Goal: Feedback & Contribution: Submit feedback/report problem

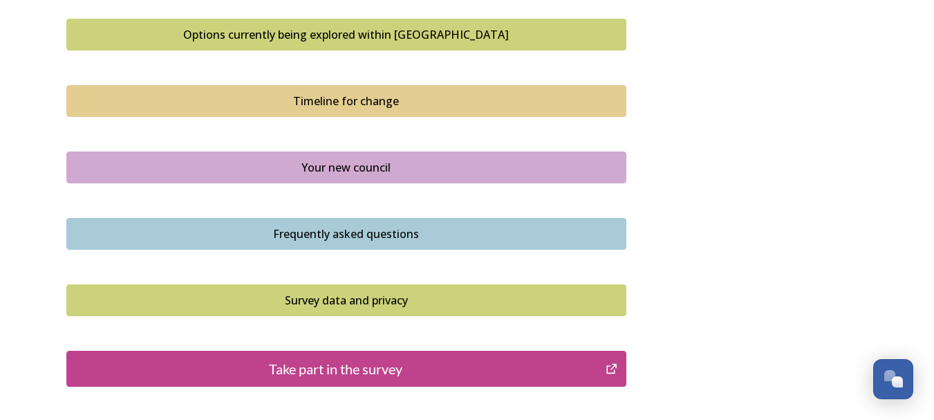
scroll to position [1068, 0]
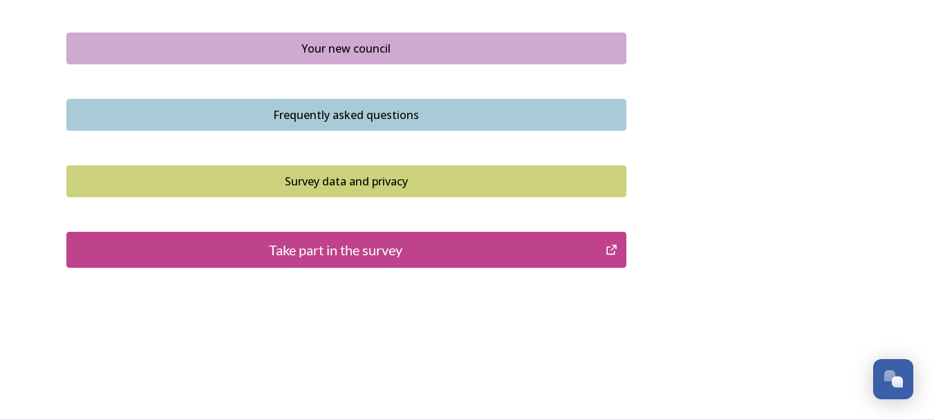
click at [334, 245] on div "Take part in the survey" at bounding box center [336, 249] width 525 height 21
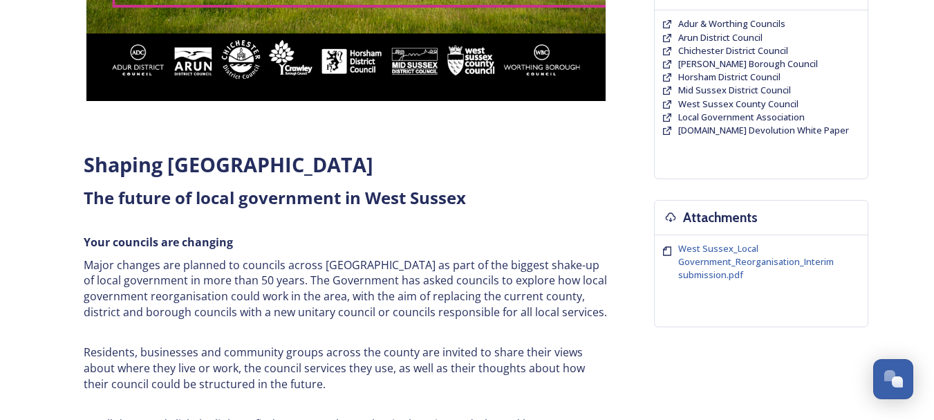
scroll to position [294, 0]
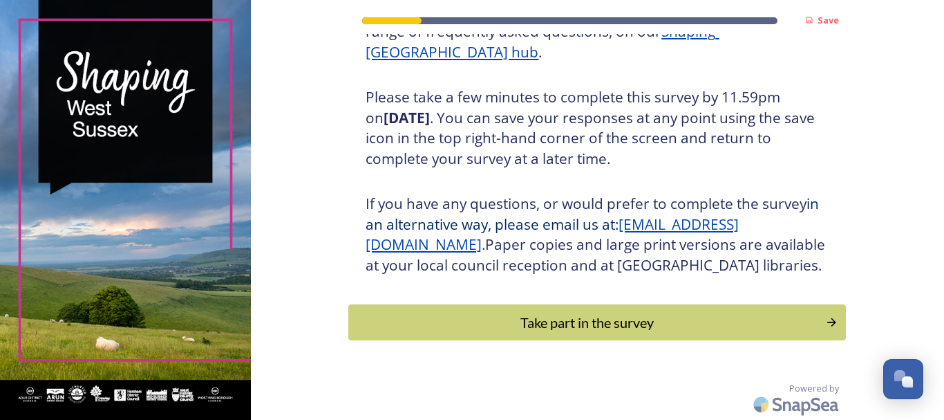
scroll to position [245, 0]
click at [609, 320] on div "Take part in the survey" at bounding box center [587, 321] width 467 height 21
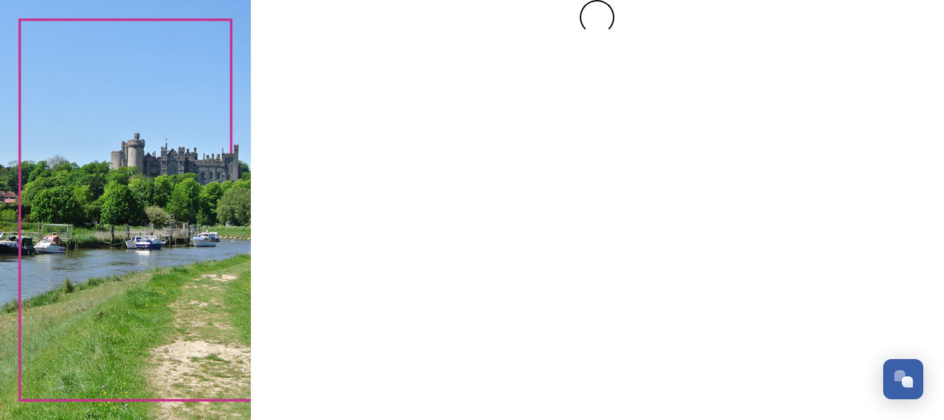
scroll to position [0, 0]
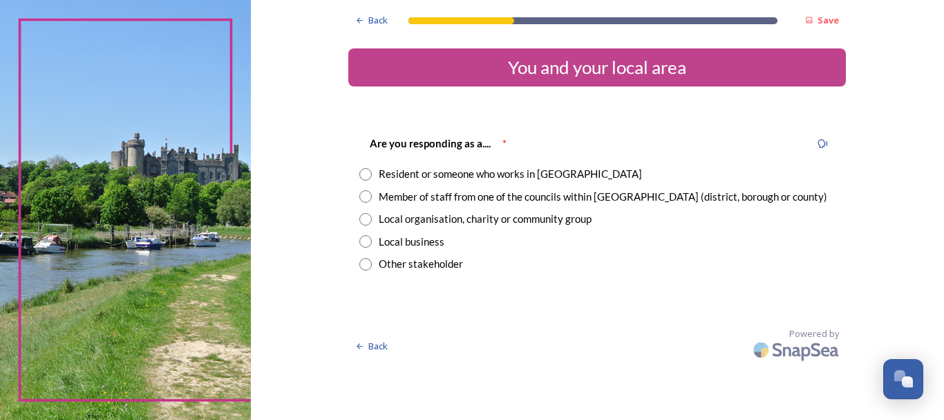
click at [364, 171] on input "radio" at bounding box center [365, 174] width 12 height 12
radio input "true"
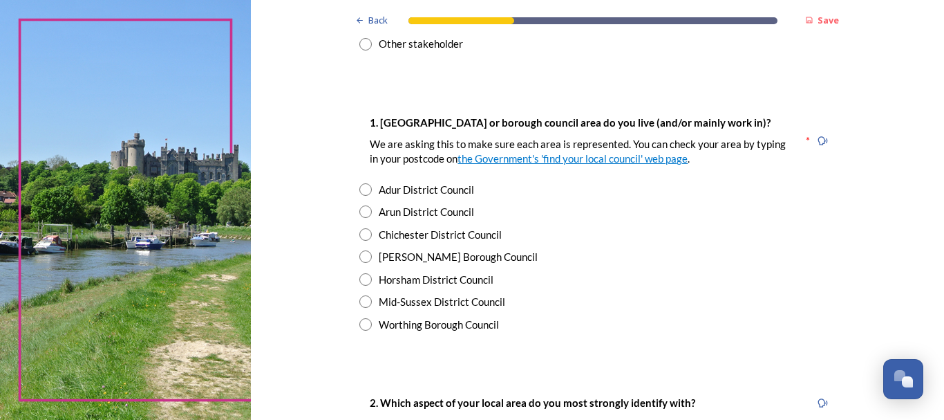
scroll to position [249, 0]
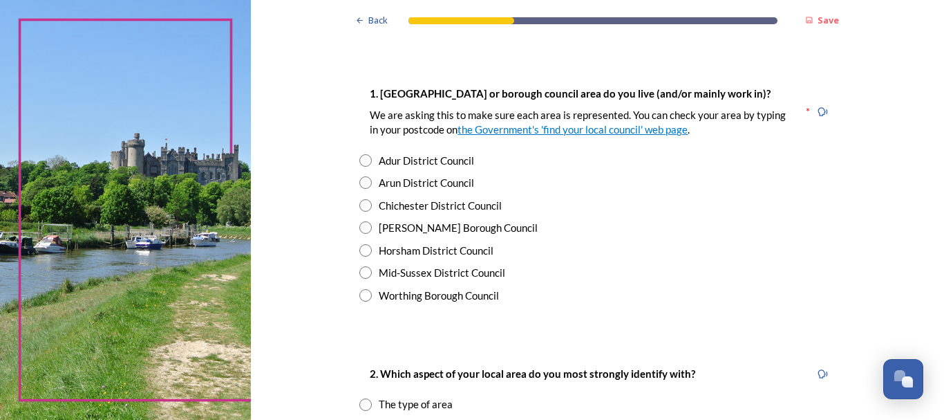
click at [359, 180] on input "radio" at bounding box center [365, 182] width 12 height 12
radio input "true"
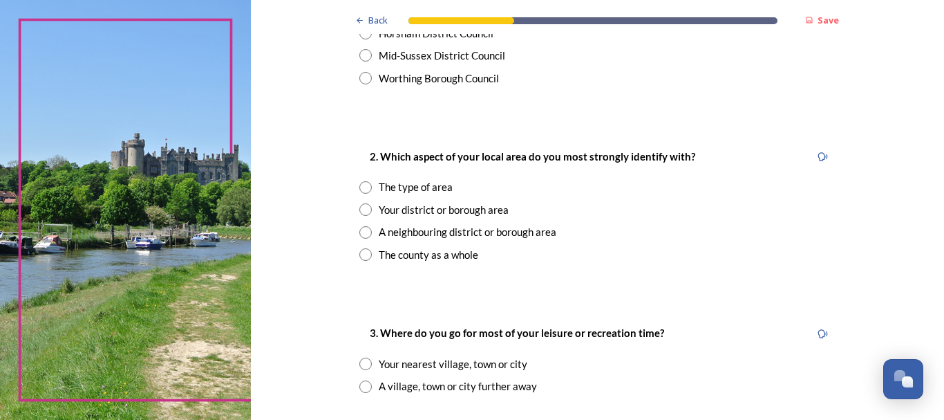
scroll to position [498, 0]
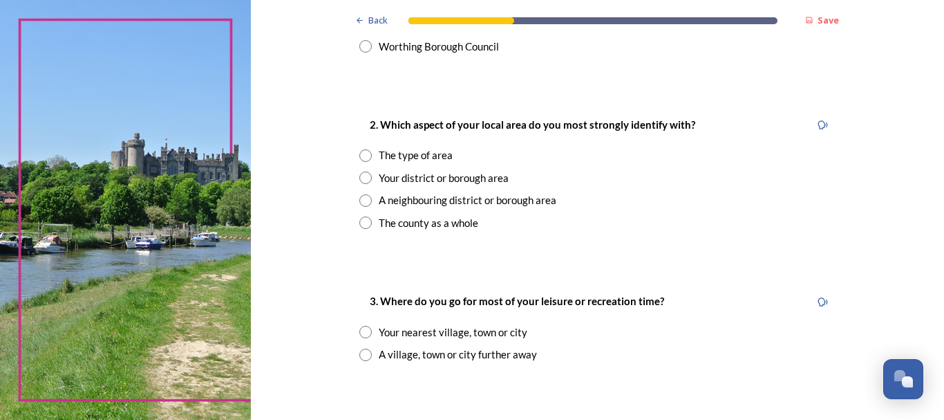
click at [362, 176] on input "radio" at bounding box center [365, 177] width 12 height 12
radio input "true"
click at [359, 330] on input "radio" at bounding box center [365, 332] width 12 height 12
radio input "true"
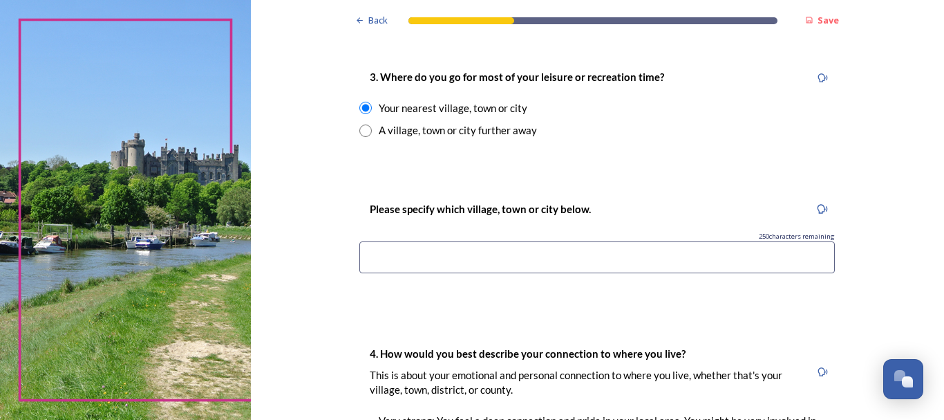
scroll to position [802, 0]
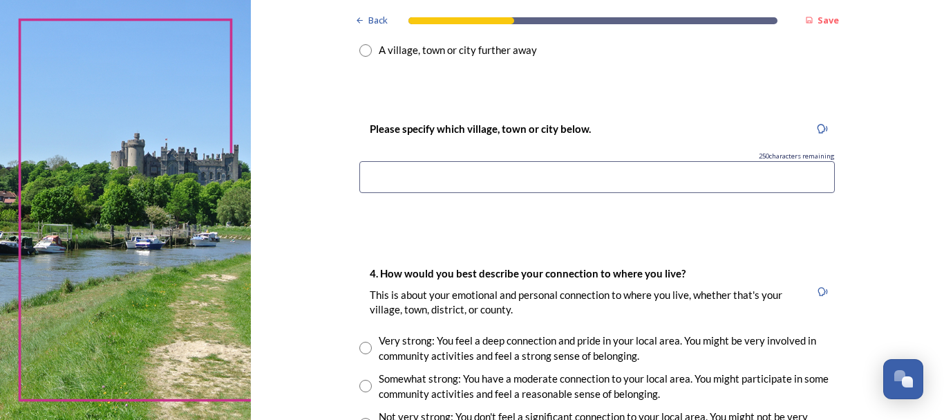
click at [359, 48] on input "radio" at bounding box center [365, 50] width 12 height 12
radio input "true"
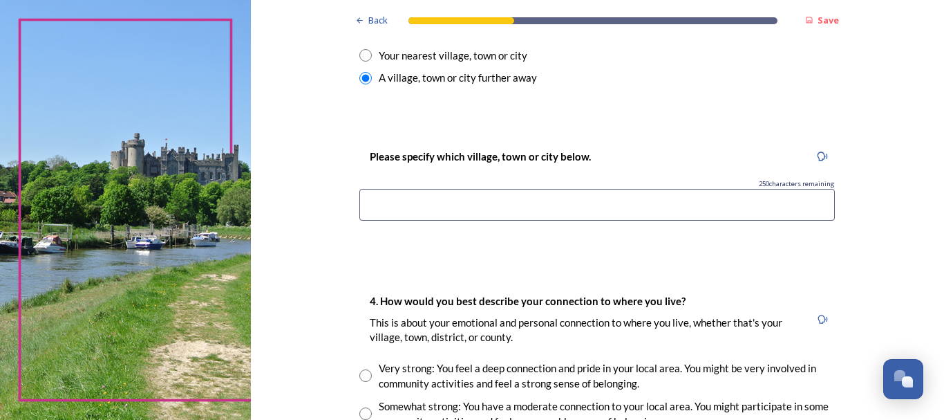
scroll to position [710, 0]
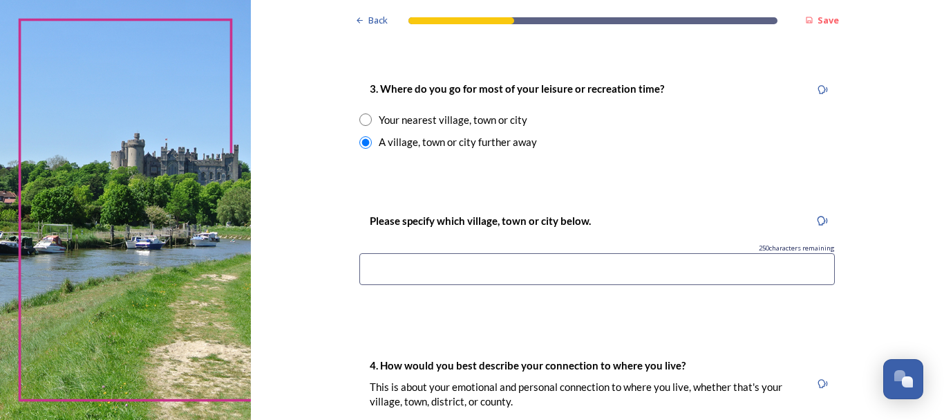
click at [359, 119] on input "radio" at bounding box center [365, 119] width 12 height 12
radio input "true"
click at [368, 265] on input at bounding box center [597, 269] width 476 height 32
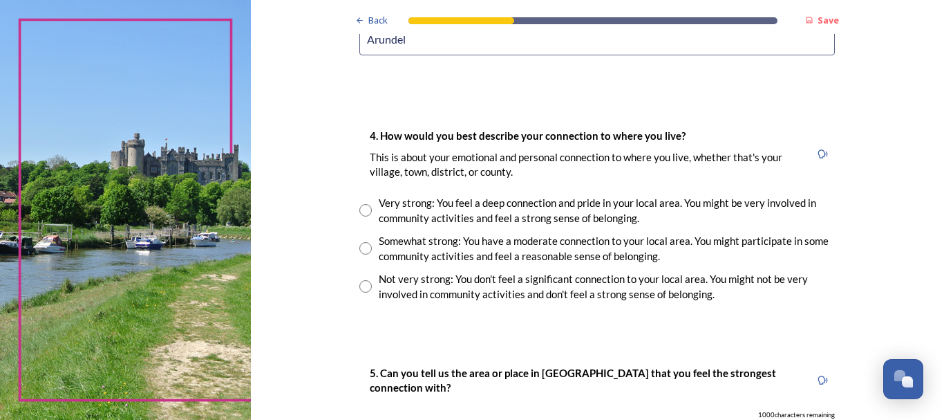
scroll to position [959, 0]
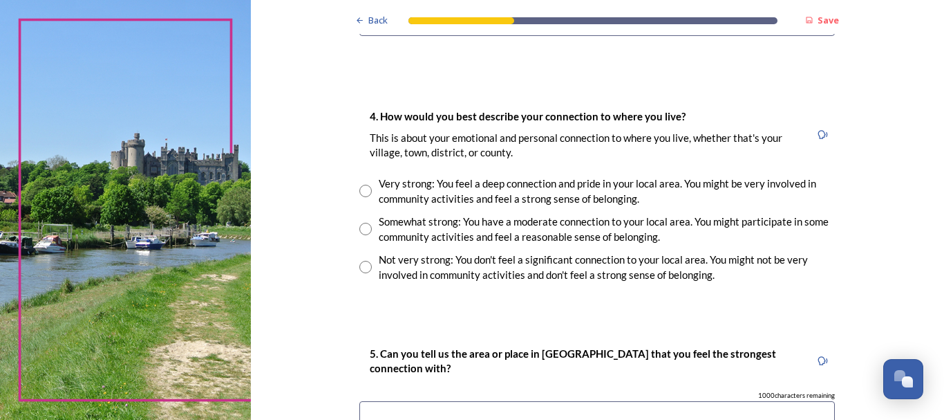
type input "Arundel"
click at [359, 187] on input "radio" at bounding box center [365, 191] width 12 height 12
radio input "true"
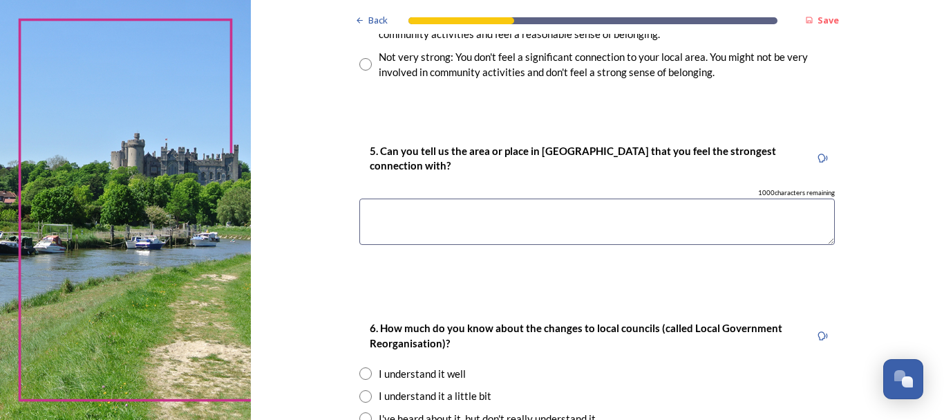
scroll to position [1125, 0]
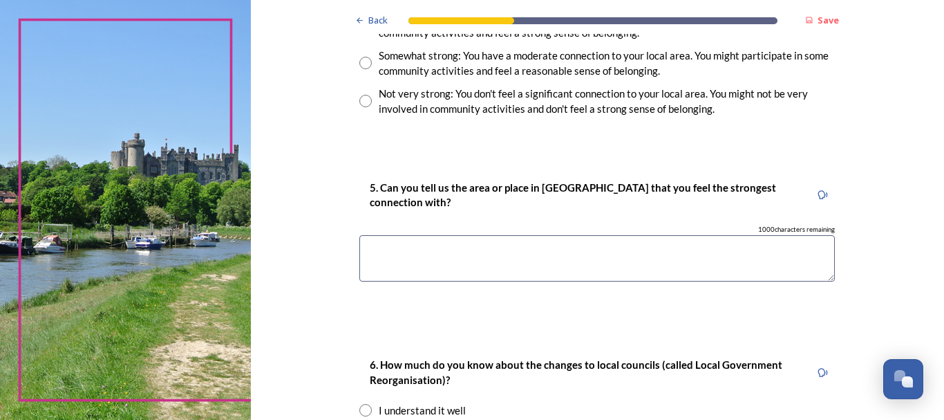
click at [367, 253] on textarea at bounding box center [597, 258] width 476 height 46
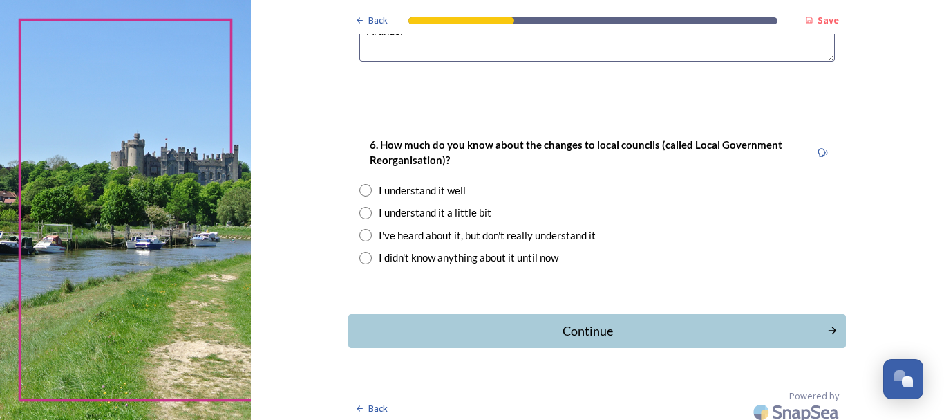
scroll to position [1346, 0]
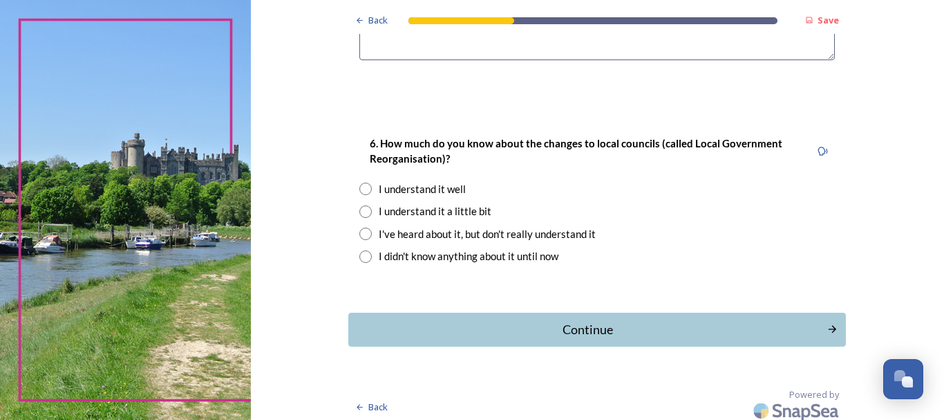
type textarea "Arundel"
click at [361, 188] on input "radio" at bounding box center [365, 188] width 12 height 12
radio input "true"
click at [574, 321] on div "Continue" at bounding box center [588, 329] width 468 height 19
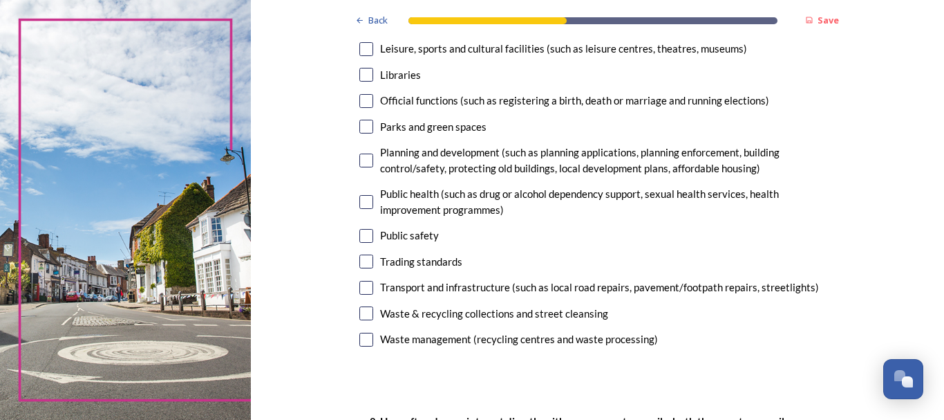
scroll to position [415, 0]
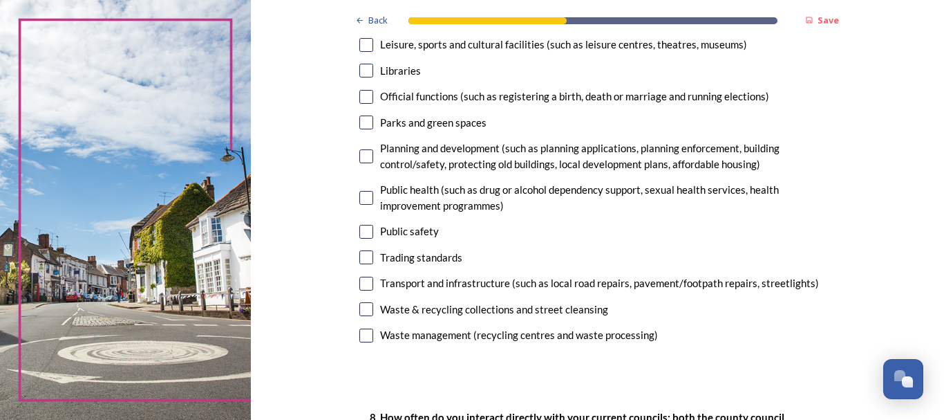
click at [360, 308] on input "checkbox" at bounding box center [366, 309] width 14 height 14
checkbox input "true"
click at [359, 281] on input "checkbox" at bounding box center [366, 283] width 14 height 14
checkbox input "true"
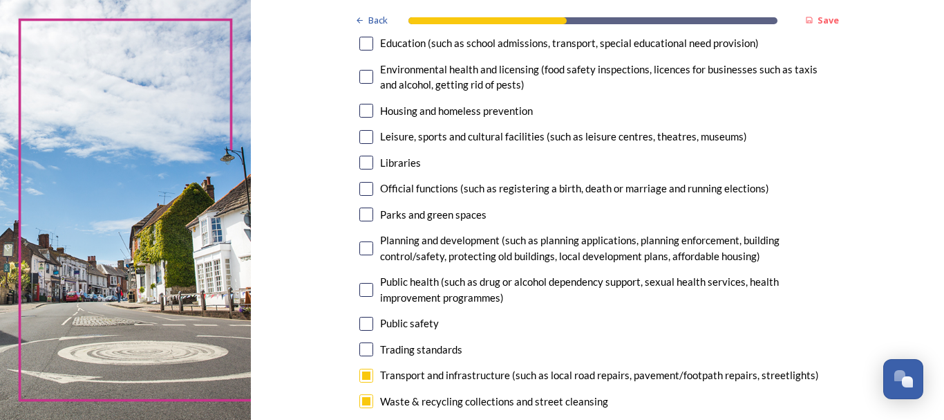
scroll to position [285, 0]
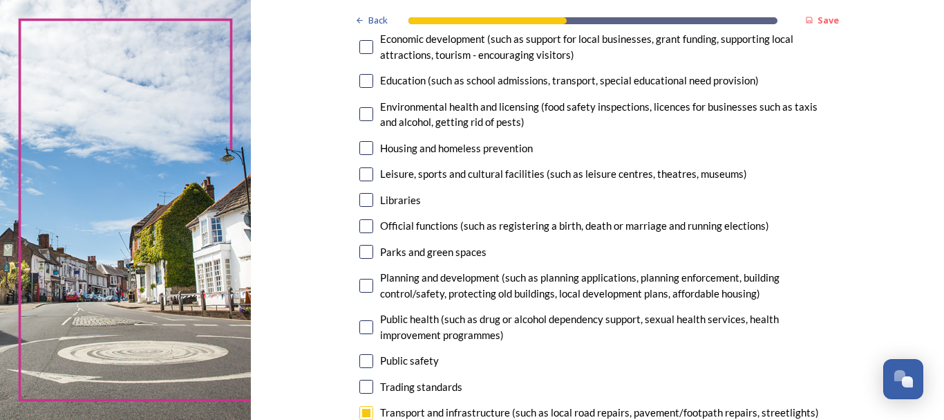
click at [362, 79] on input "checkbox" at bounding box center [366, 81] width 14 height 14
checkbox input "true"
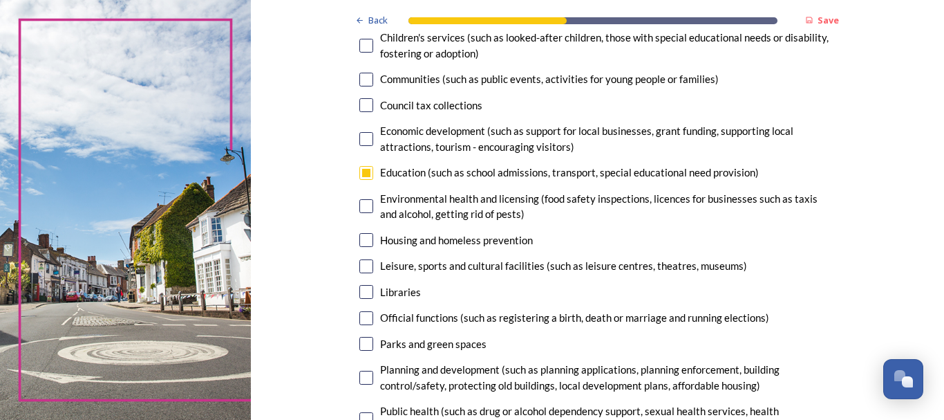
scroll to position [138, 0]
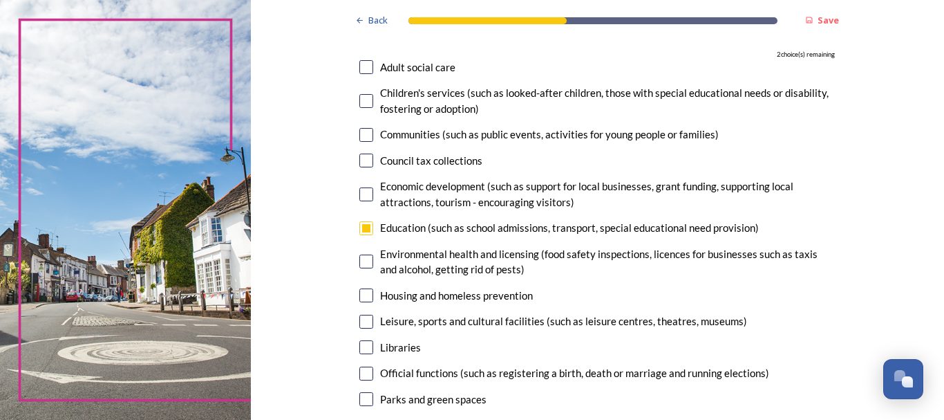
click at [359, 68] on input "checkbox" at bounding box center [366, 67] width 14 height 14
checkbox input "true"
click at [360, 190] on input "checkbox" at bounding box center [366, 194] width 14 height 14
checkbox input "true"
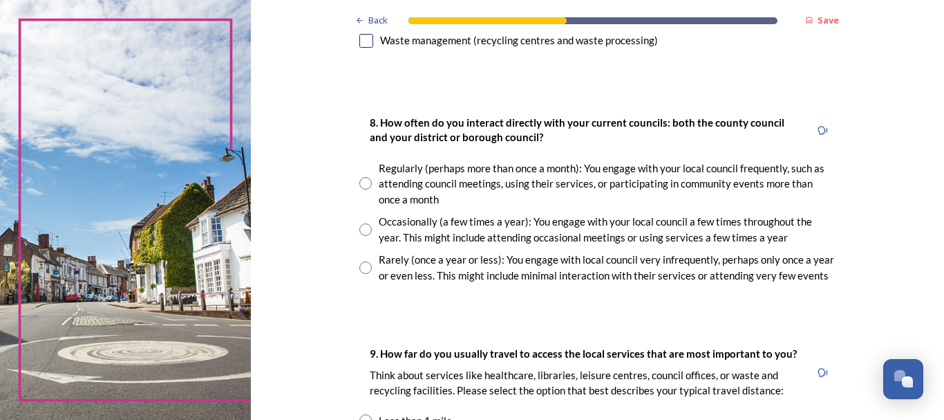
scroll to position [719, 0]
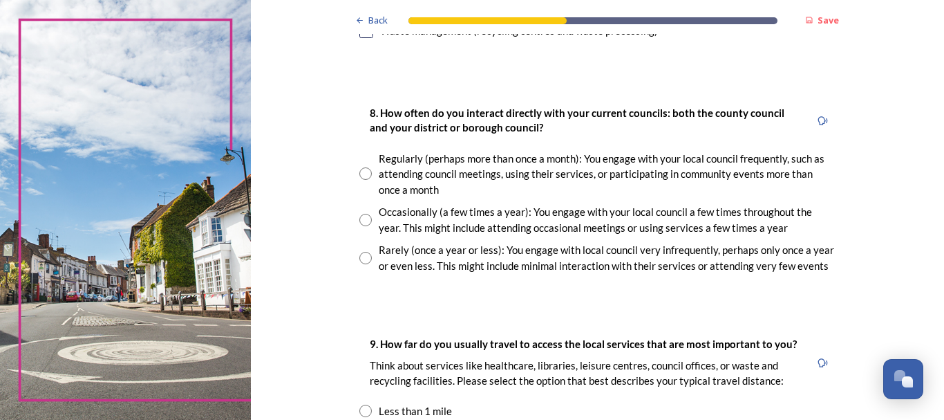
click at [361, 219] on input "radio" at bounding box center [365, 220] width 12 height 12
radio input "true"
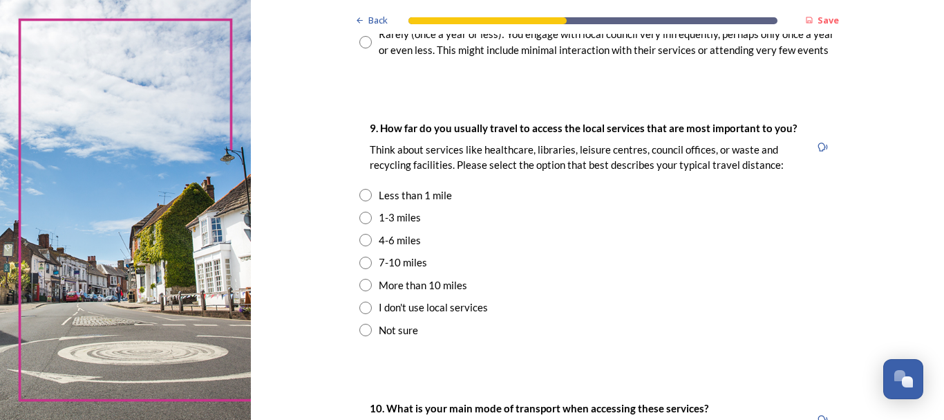
scroll to position [940, 0]
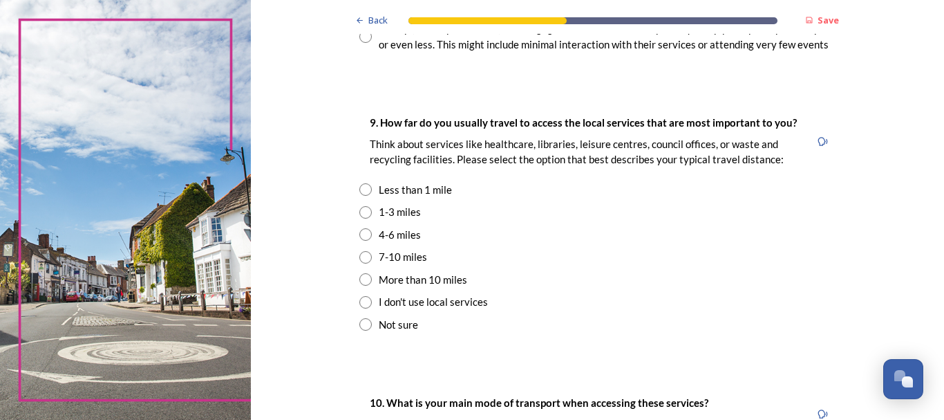
click at [359, 209] on input "radio" at bounding box center [365, 212] width 12 height 12
radio input "true"
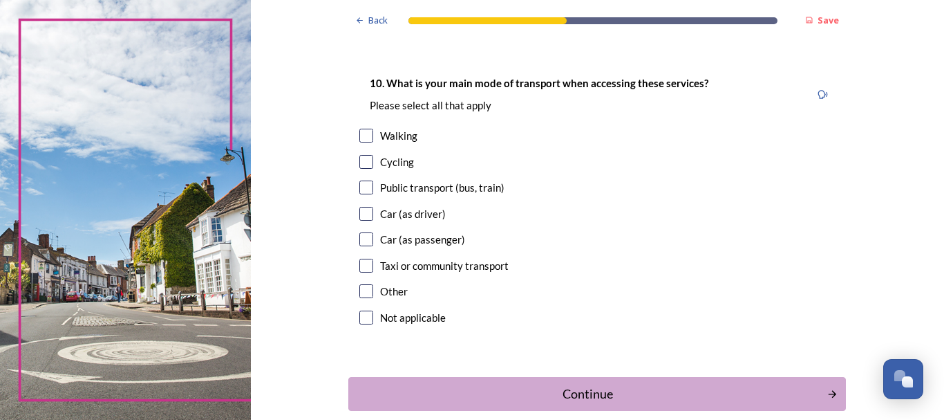
scroll to position [1272, 0]
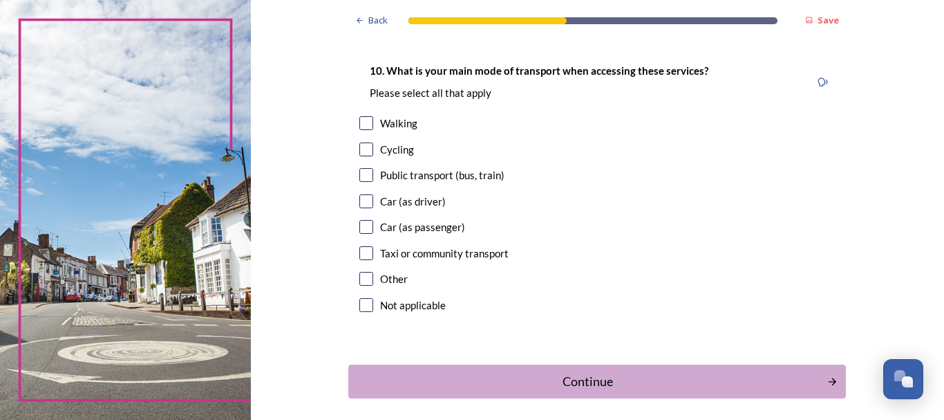
click at [361, 172] on input "checkbox" at bounding box center [366, 175] width 14 height 14
checkbox input "true"
click at [360, 248] on input "checkbox" at bounding box center [366, 253] width 14 height 14
checkbox input "true"
click at [360, 225] on input "checkbox" at bounding box center [366, 227] width 14 height 14
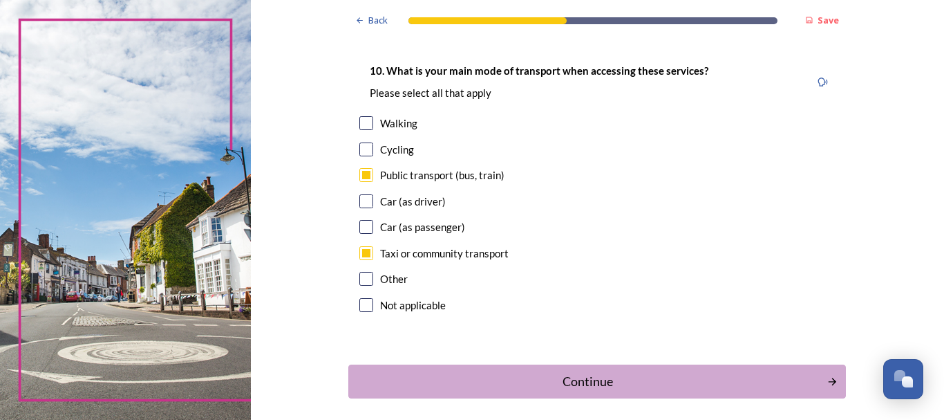
checkbox input "true"
click at [359, 120] on input "checkbox" at bounding box center [366, 123] width 14 height 14
checkbox input "true"
click at [605, 384] on div "Continue" at bounding box center [588, 381] width 468 height 19
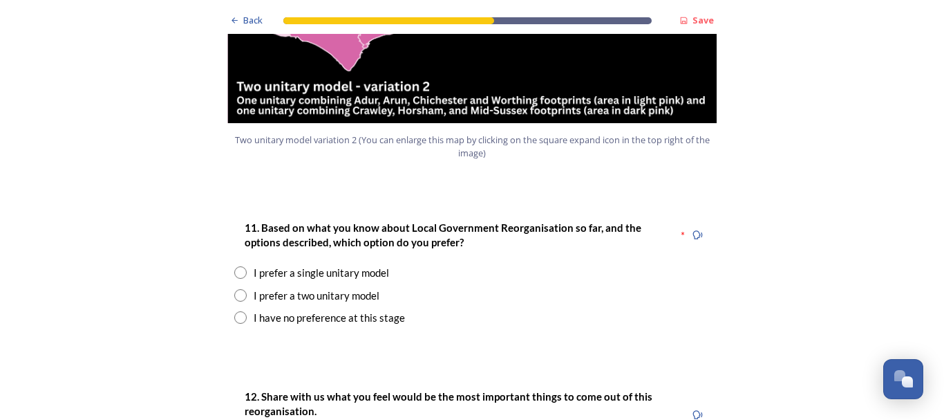
scroll to position [1723, 0]
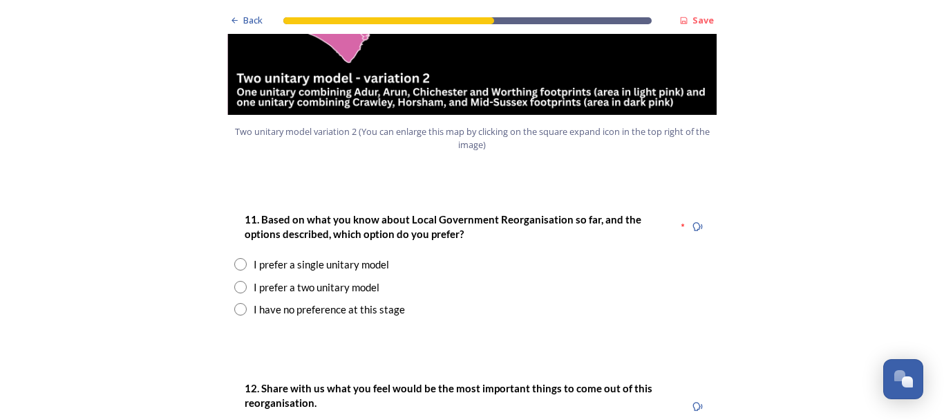
click at [236, 281] on input "radio" at bounding box center [240, 287] width 12 height 12
radio input "true"
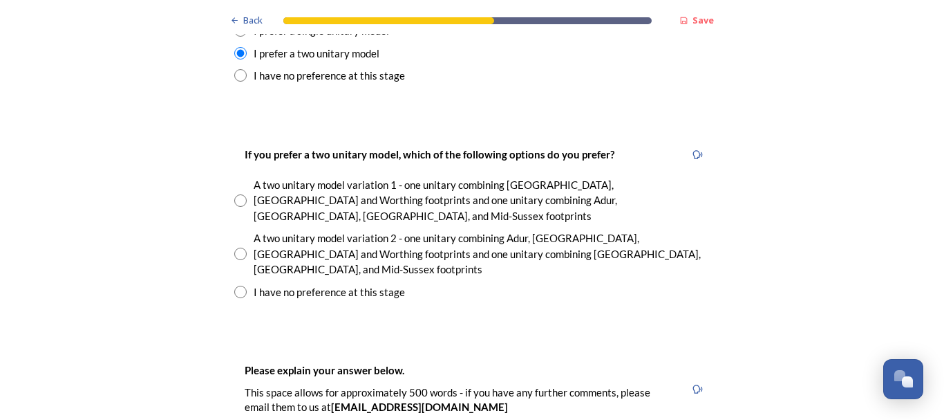
scroll to position [1972, 0]
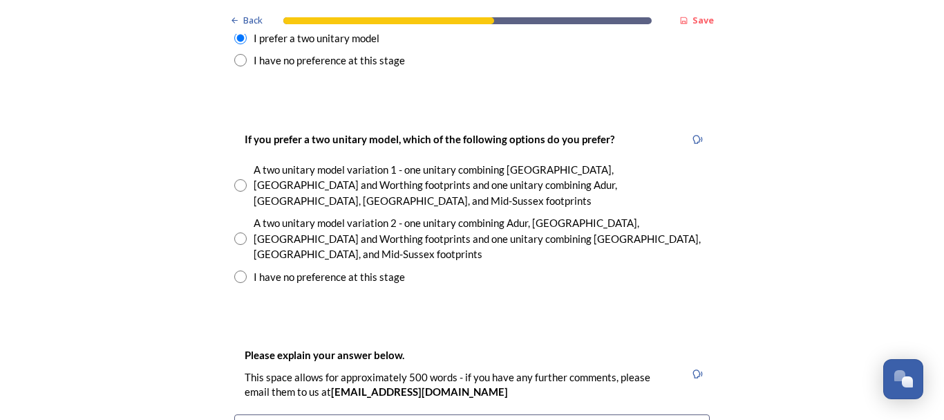
click at [236, 270] on input "radio" at bounding box center [240, 276] width 12 height 12
radio input "true"
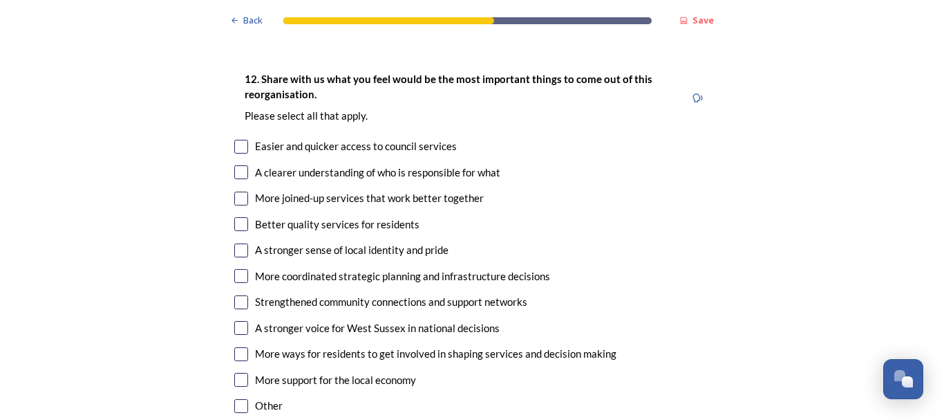
scroll to position [2553, 0]
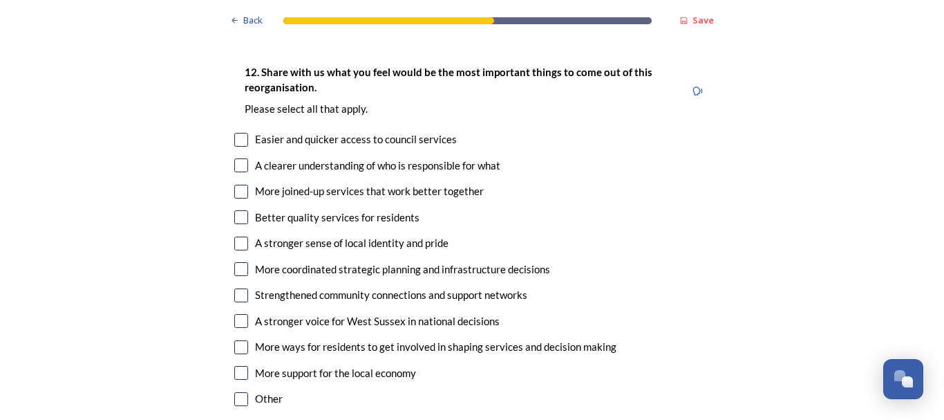
click at [236, 158] on input "checkbox" at bounding box center [241, 165] width 14 height 14
checkbox input "true"
click at [236, 185] on input "checkbox" at bounding box center [241, 192] width 14 height 14
checkbox input "true"
click at [234, 262] on input "checkbox" at bounding box center [241, 269] width 14 height 14
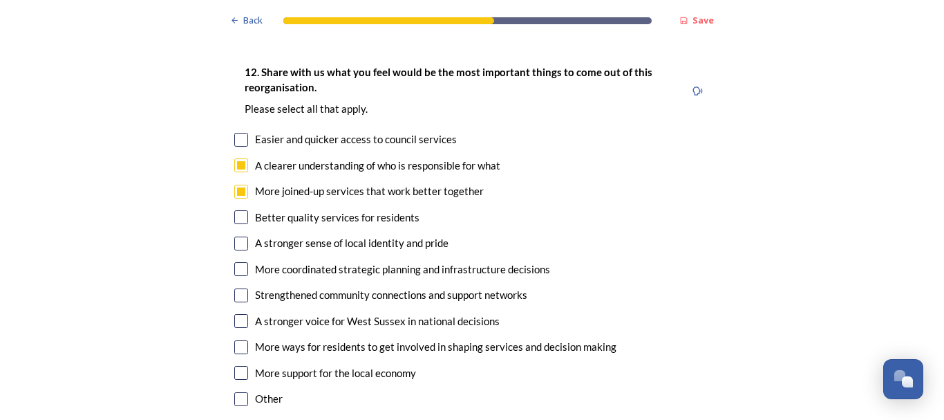
checkbox input "true"
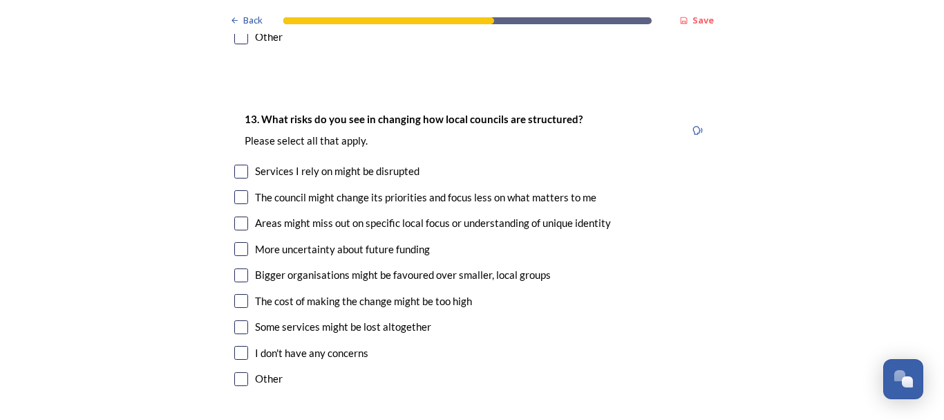
scroll to position [2940, 0]
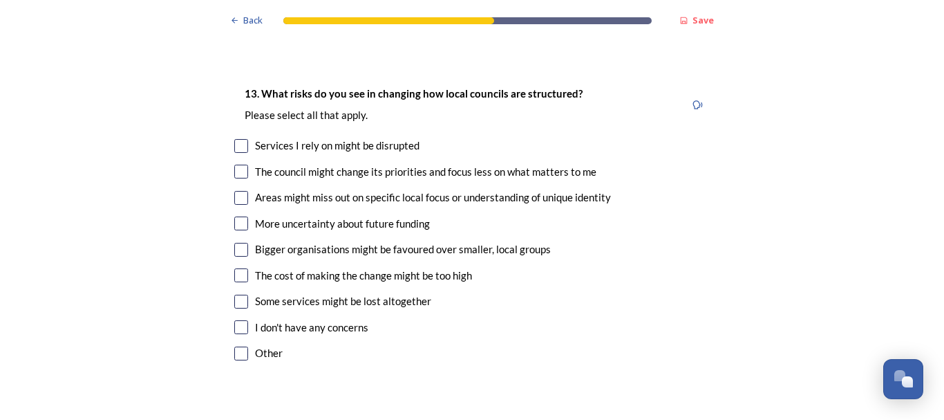
click at [236, 165] on input "checkbox" at bounding box center [241, 172] width 14 height 14
checkbox input "true"
click at [238, 191] on input "checkbox" at bounding box center [241, 198] width 14 height 14
checkbox input "true"
click at [234, 294] on input "checkbox" at bounding box center [241, 301] width 14 height 14
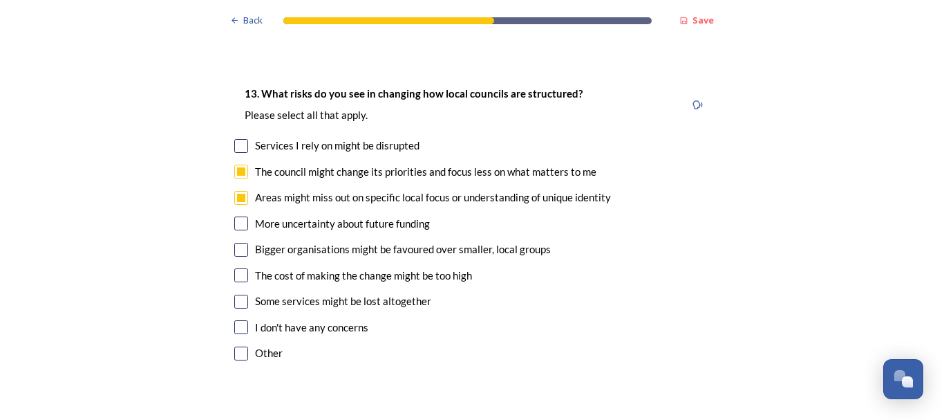
checkbox input "true"
click at [236, 139] on input "checkbox" at bounding box center [241, 146] width 14 height 14
checkbox input "true"
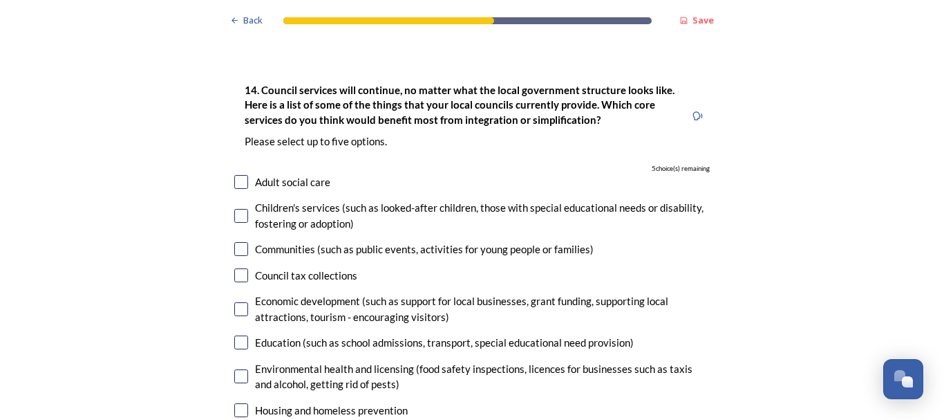
scroll to position [3299, 0]
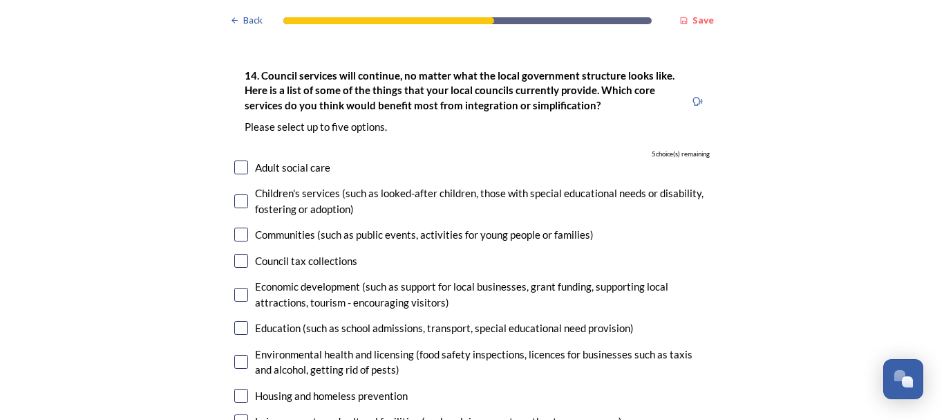
click at [234, 160] on input "checkbox" at bounding box center [241, 167] width 14 height 14
checkbox input "true"
click at [236, 194] on input "checkbox" at bounding box center [241, 201] width 14 height 14
checkbox input "true"
click at [236, 321] on input "checkbox" at bounding box center [241, 328] width 14 height 14
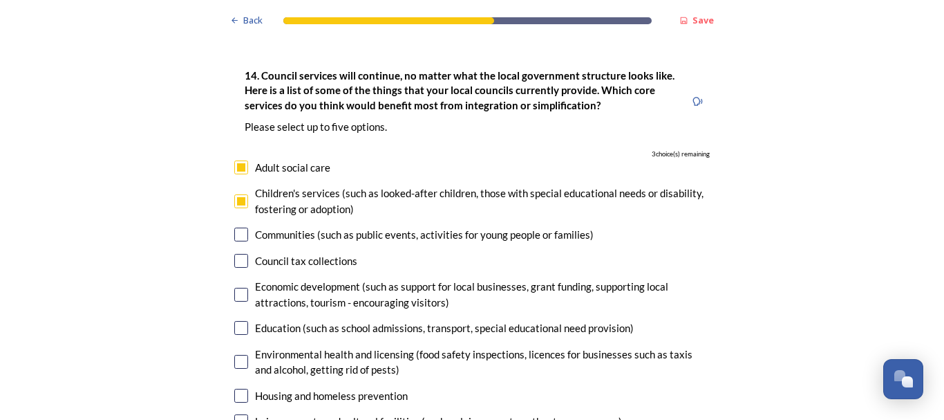
checkbox input "true"
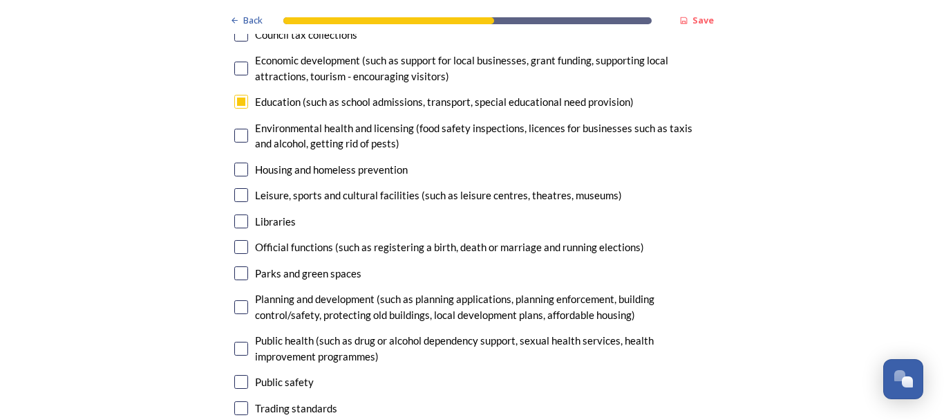
scroll to position [3548, 0]
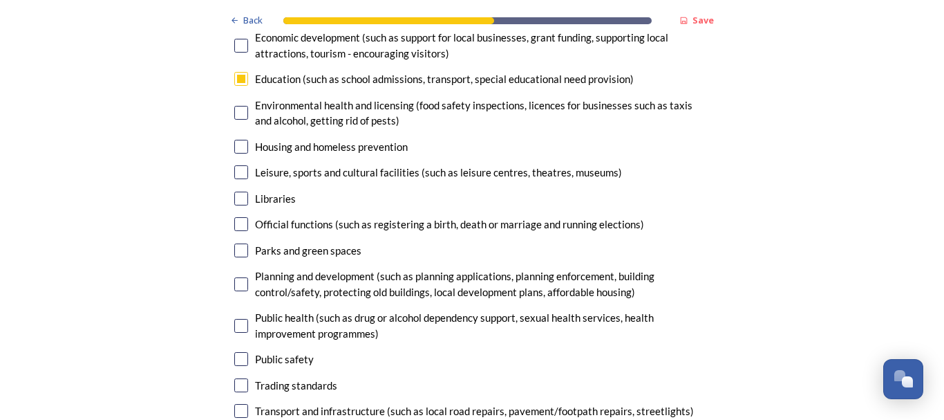
click at [236, 404] on input "checkbox" at bounding box center [241, 411] width 14 height 14
checkbox input "true"
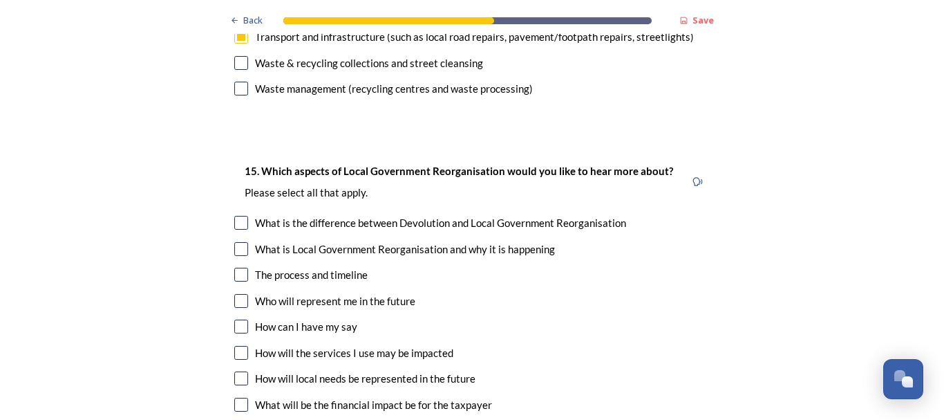
scroll to position [3935, 0]
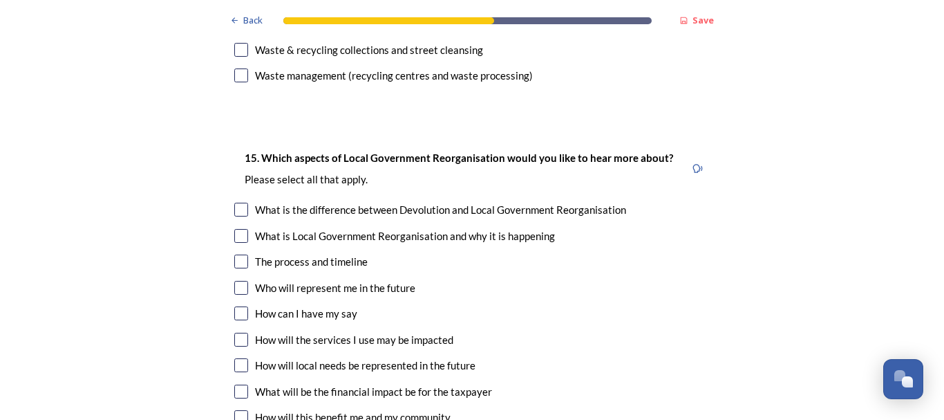
click at [234, 384] on input "checkbox" at bounding box center [241, 391] width 14 height 14
checkbox input "true"
click at [235, 410] on input "checkbox" at bounding box center [241, 417] width 14 height 14
checkbox input "true"
click at [234, 332] on input "checkbox" at bounding box center [241, 339] width 14 height 14
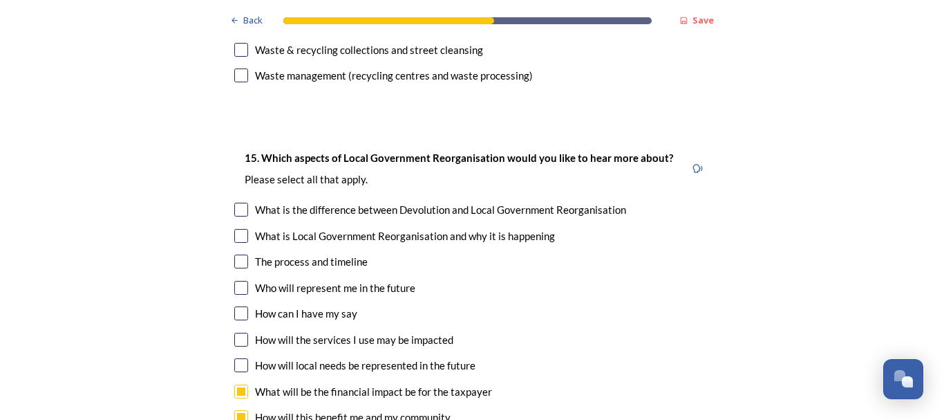
checkbox input "true"
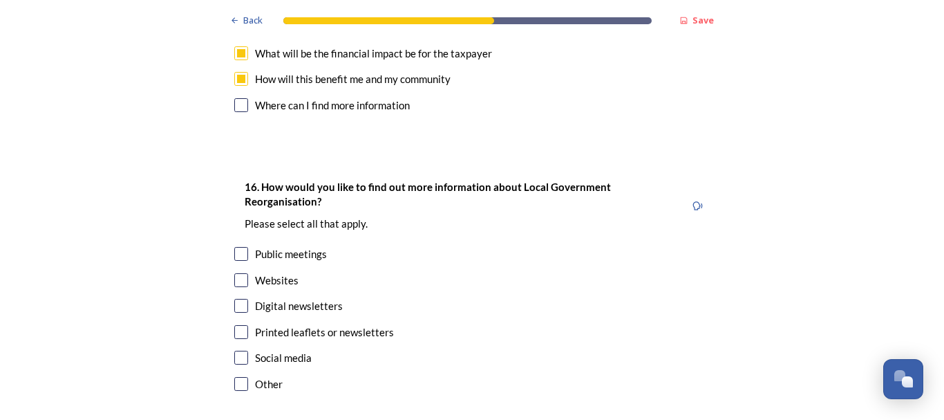
scroll to position [4322, 0]
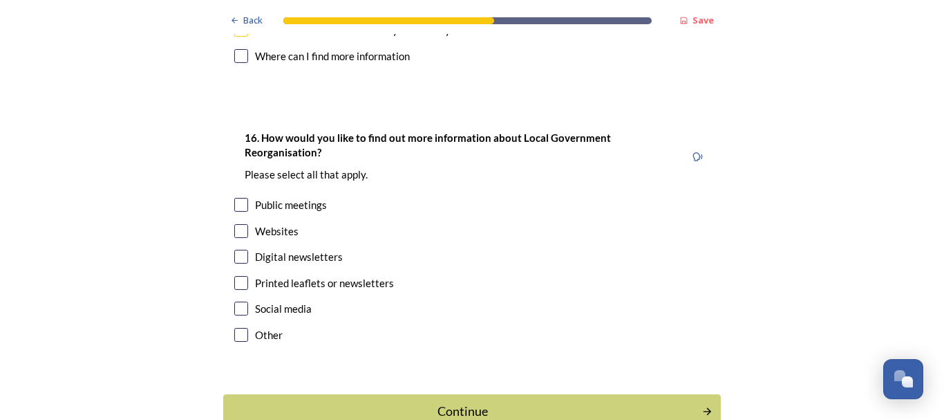
click at [235, 276] on input "checkbox" at bounding box center [241, 283] width 14 height 14
checkbox input "true"
click at [236, 224] on input "checkbox" at bounding box center [241, 231] width 14 height 14
checkbox input "true"
click at [545, 402] on div "Continue" at bounding box center [463, 411] width 468 height 19
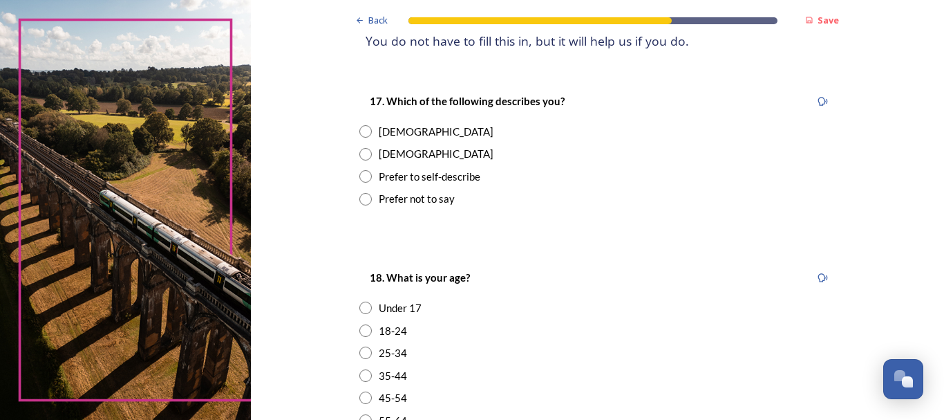
scroll to position [221, 0]
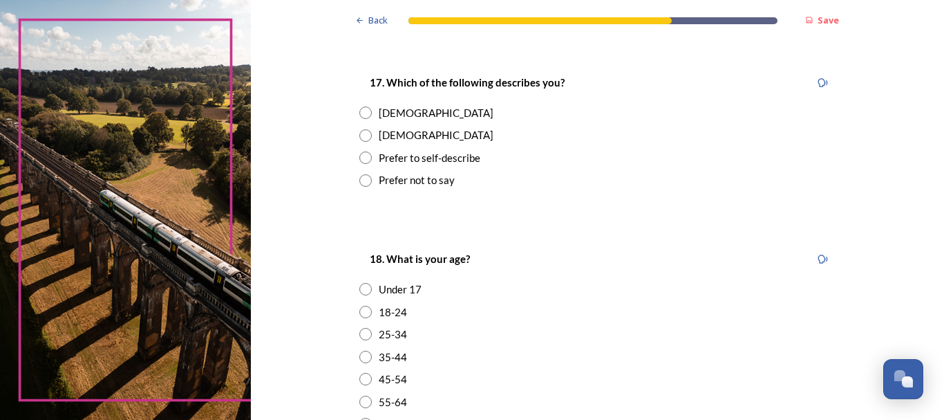
click at [360, 111] on input "radio" at bounding box center [365, 112] width 12 height 12
radio input "true"
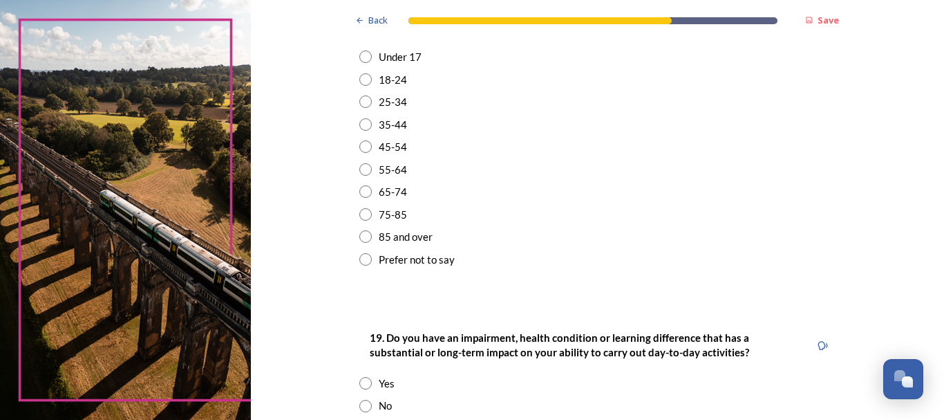
scroll to position [498, 0]
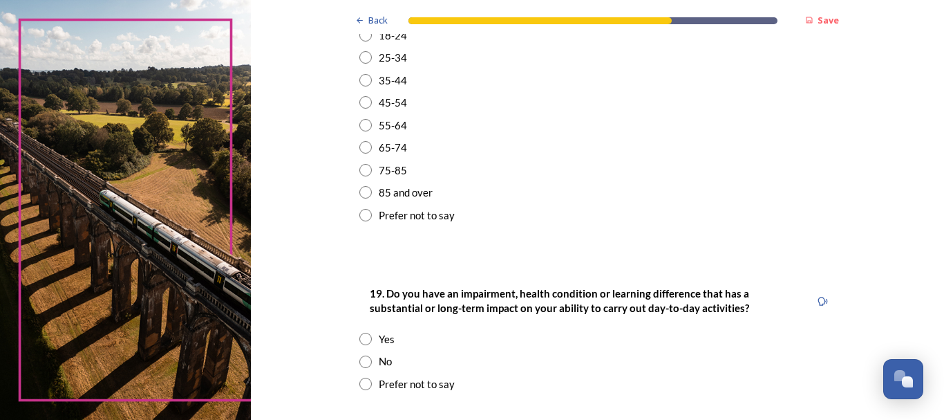
click at [361, 168] on input "radio" at bounding box center [365, 170] width 12 height 12
radio input "true"
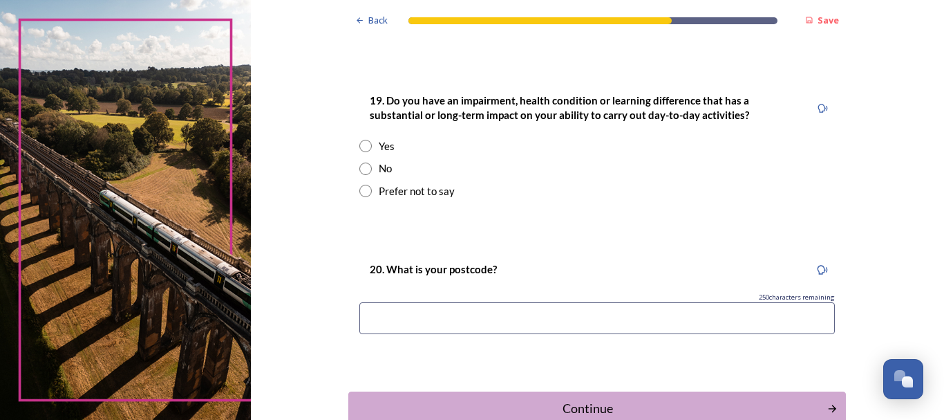
scroll to position [691, 0]
click at [359, 143] on input "radio" at bounding box center [365, 145] width 12 height 12
radio input "true"
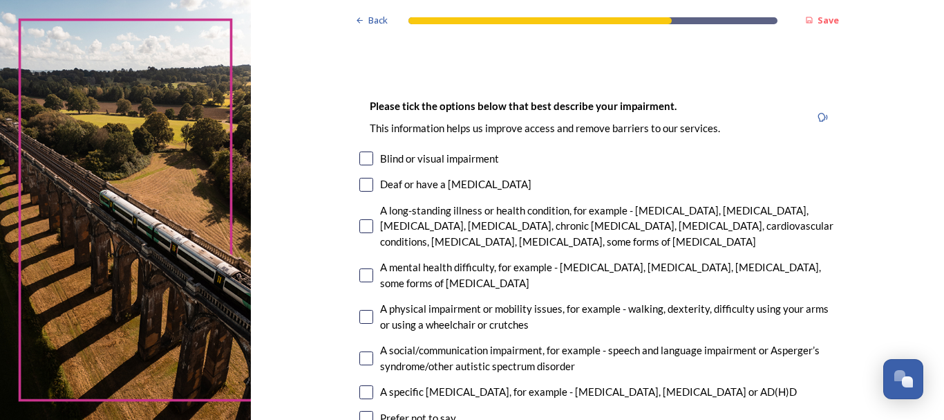
scroll to position [885, 0]
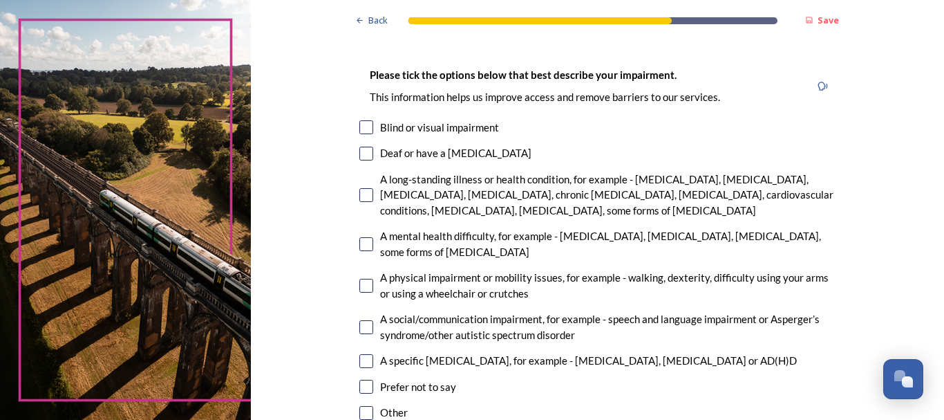
click at [362, 193] on input "checkbox" at bounding box center [366, 195] width 14 height 14
checkbox input "true"
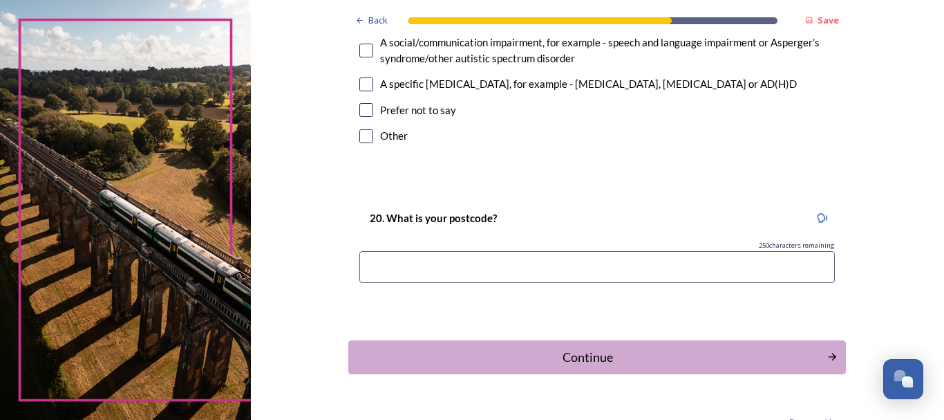
scroll to position [1196, 0]
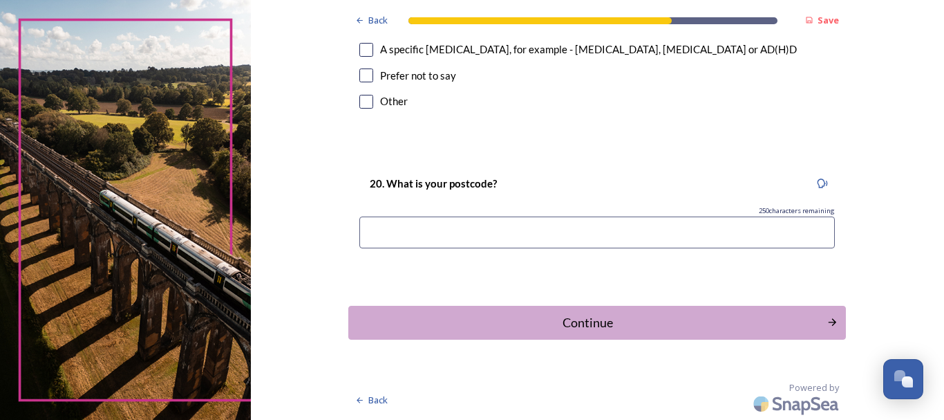
click at [371, 225] on input at bounding box center [597, 232] width 476 height 32
type input "BN18 9DX"
click at [593, 317] on div "Continue" at bounding box center [588, 322] width 468 height 19
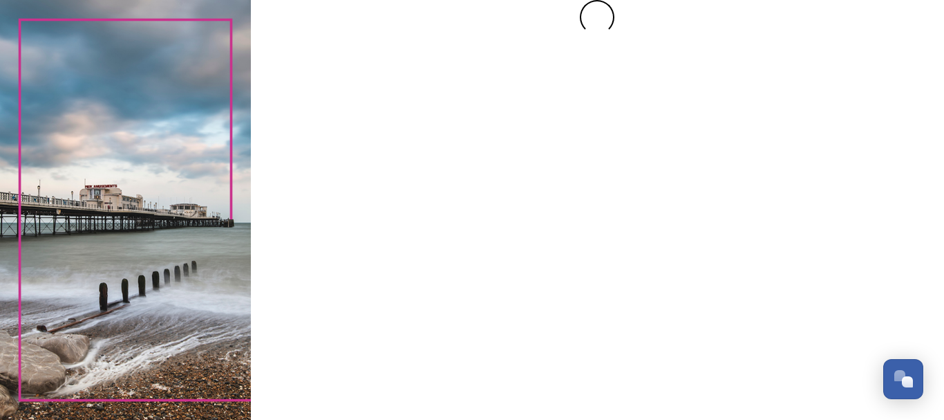
scroll to position [0, 0]
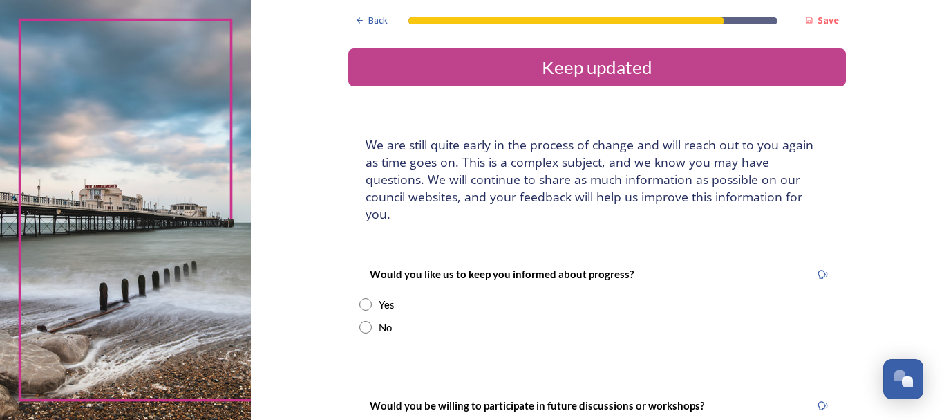
click at [361, 298] on input "radio" at bounding box center [365, 304] width 12 height 12
radio input "true"
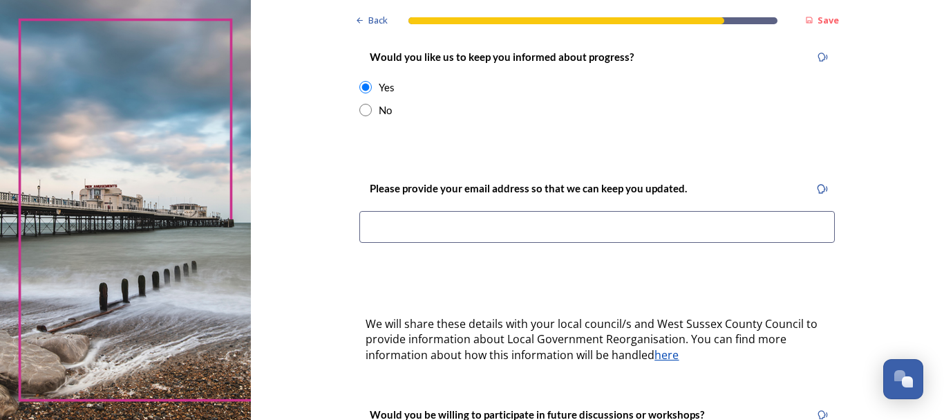
scroll to position [249, 0]
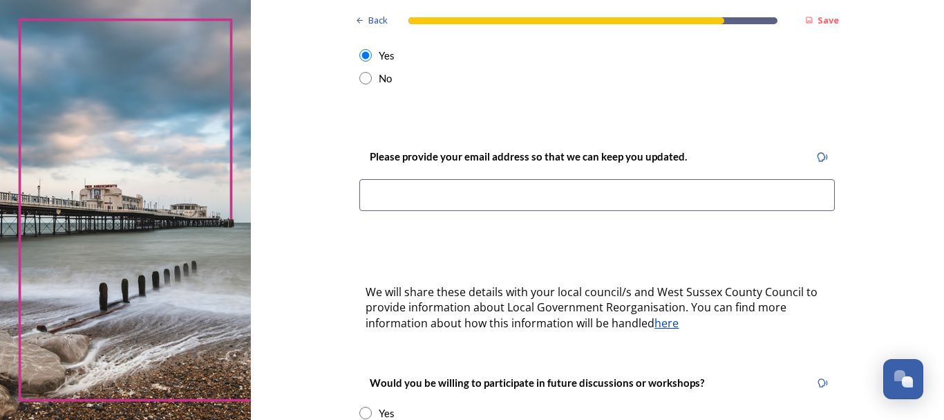
click at [367, 179] on input at bounding box center [597, 195] width 476 height 32
type input "[EMAIL_ADDRESS][DOMAIN_NAME]"
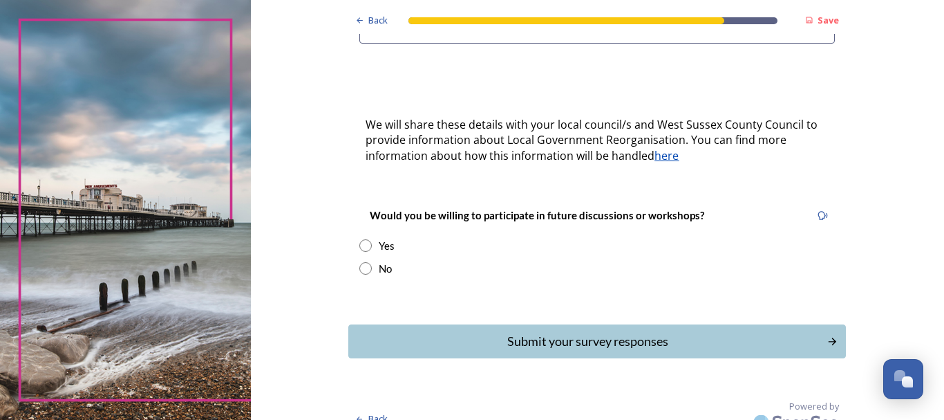
scroll to position [418, 0]
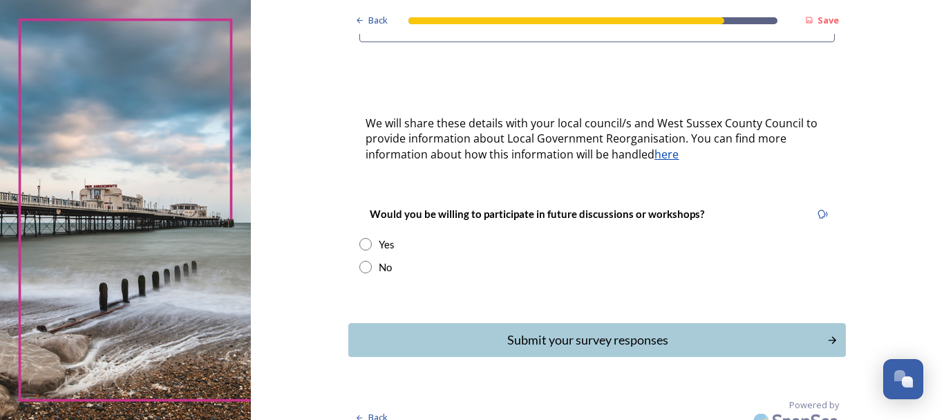
click at [360, 238] on input "radio" at bounding box center [365, 244] width 12 height 12
radio input "true"
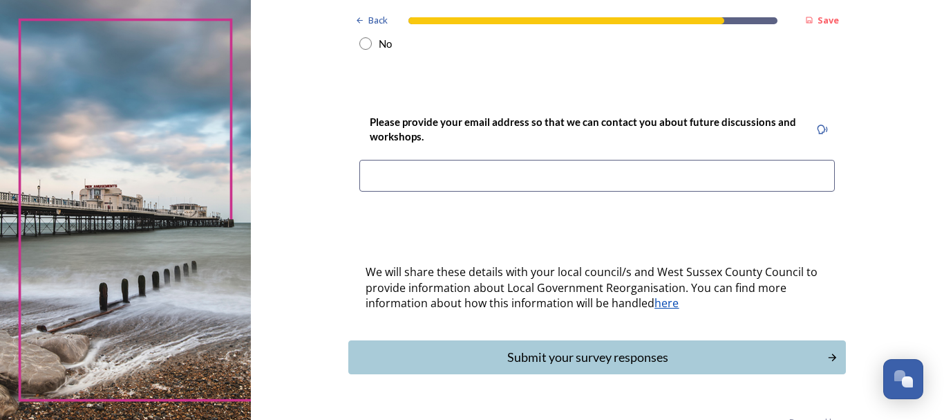
scroll to position [658, 0]
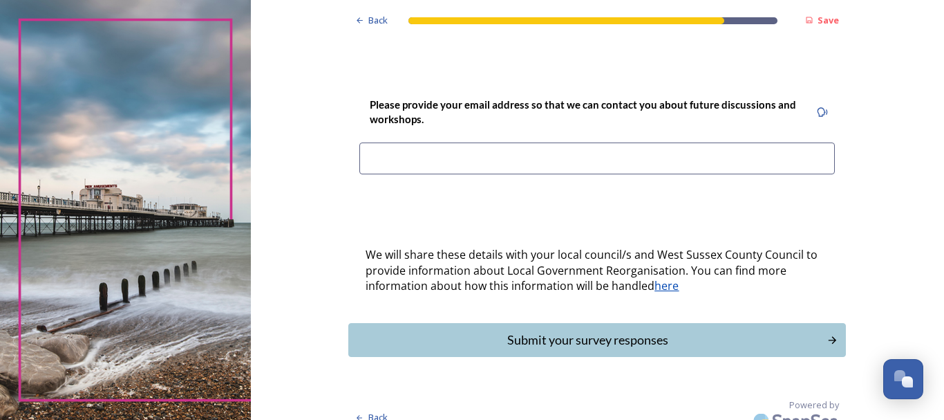
click at [364, 142] on input at bounding box center [597, 158] width 476 height 32
type input "[EMAIL_ADDRESS][DOMAIN_NAME]"
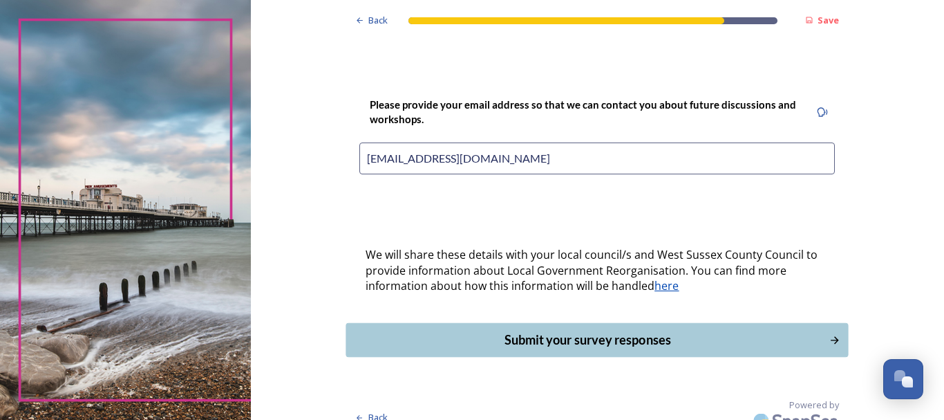
click at [581, 330] on div "Submit your survey responses" at bounding box center [588, 339] width 468 height 19
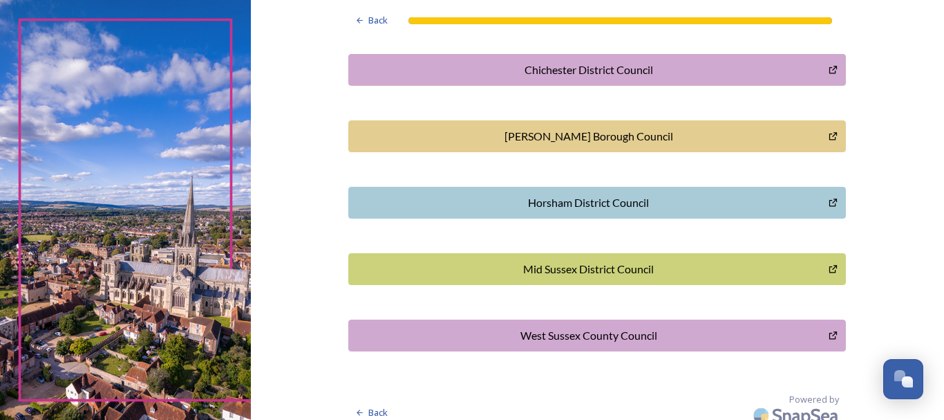
scroll to position [471, 0]
